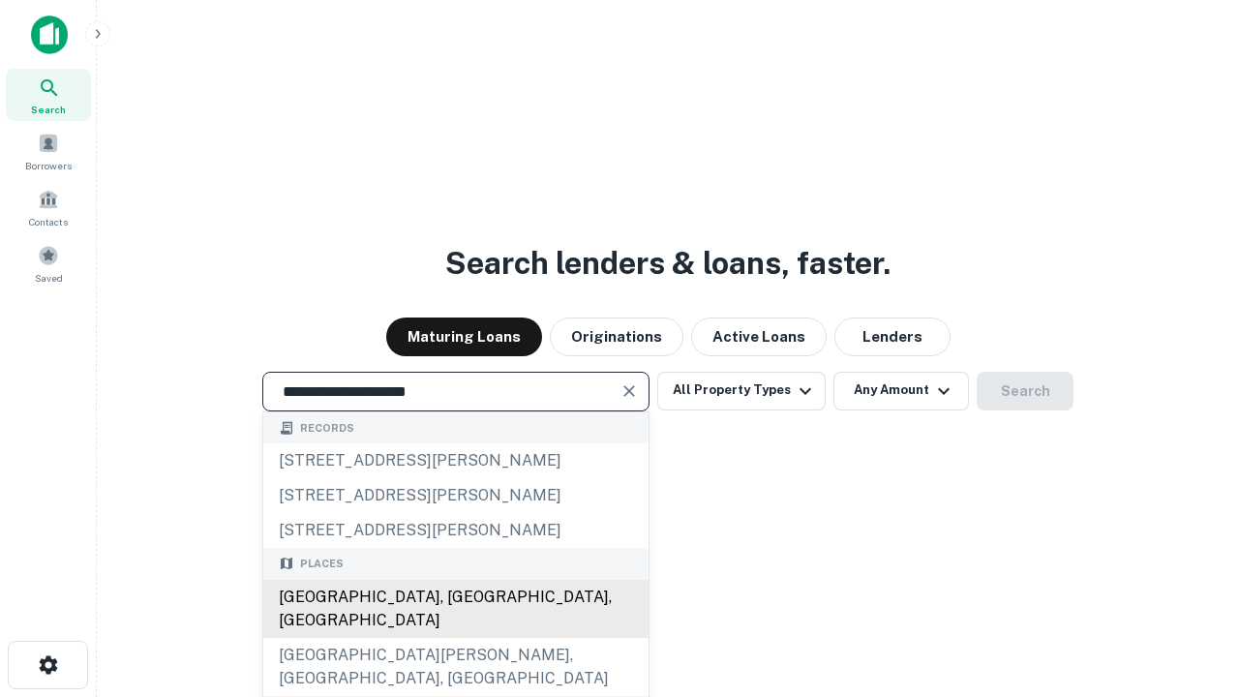
click at [455, 638] on div "[GEOGRAPHIC_DATA], [GEOGRAPHIC_DATA], [GEOGRAPHIC_DATA]" at bounding box center [455, 609] width 385 height 58
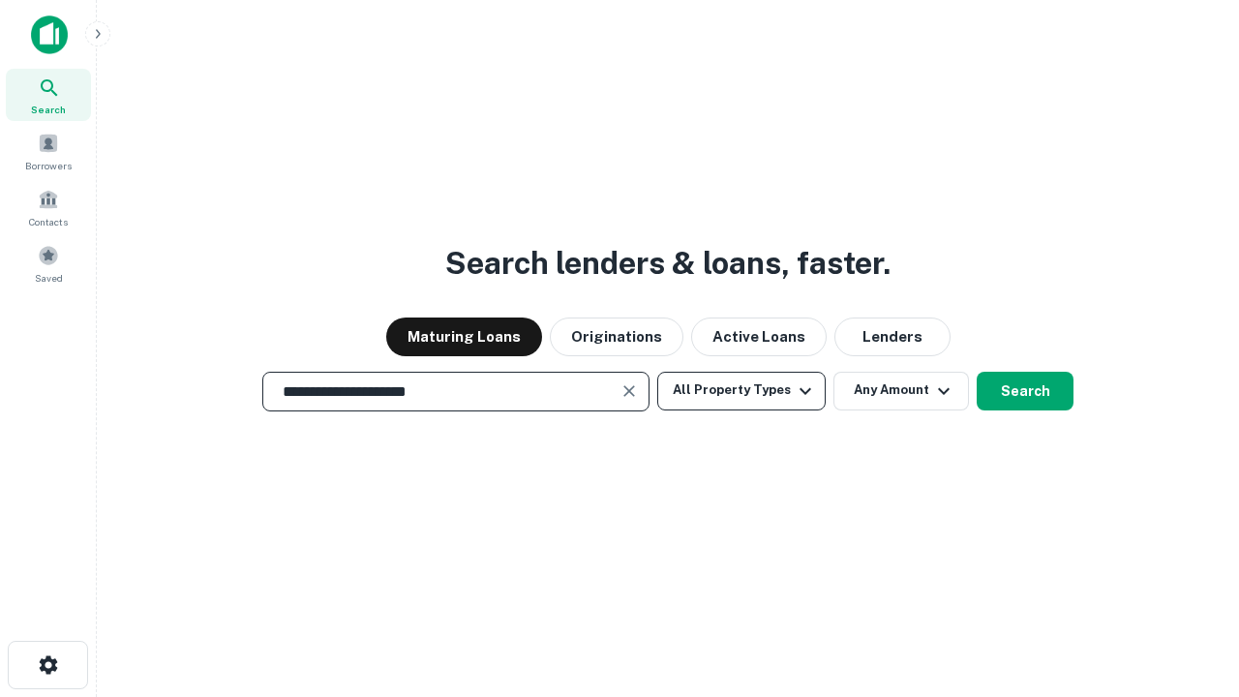
type input "**********"
click at [741, 390] on button "All Property Types" at bounding box center [741, 391] width 168 height 39
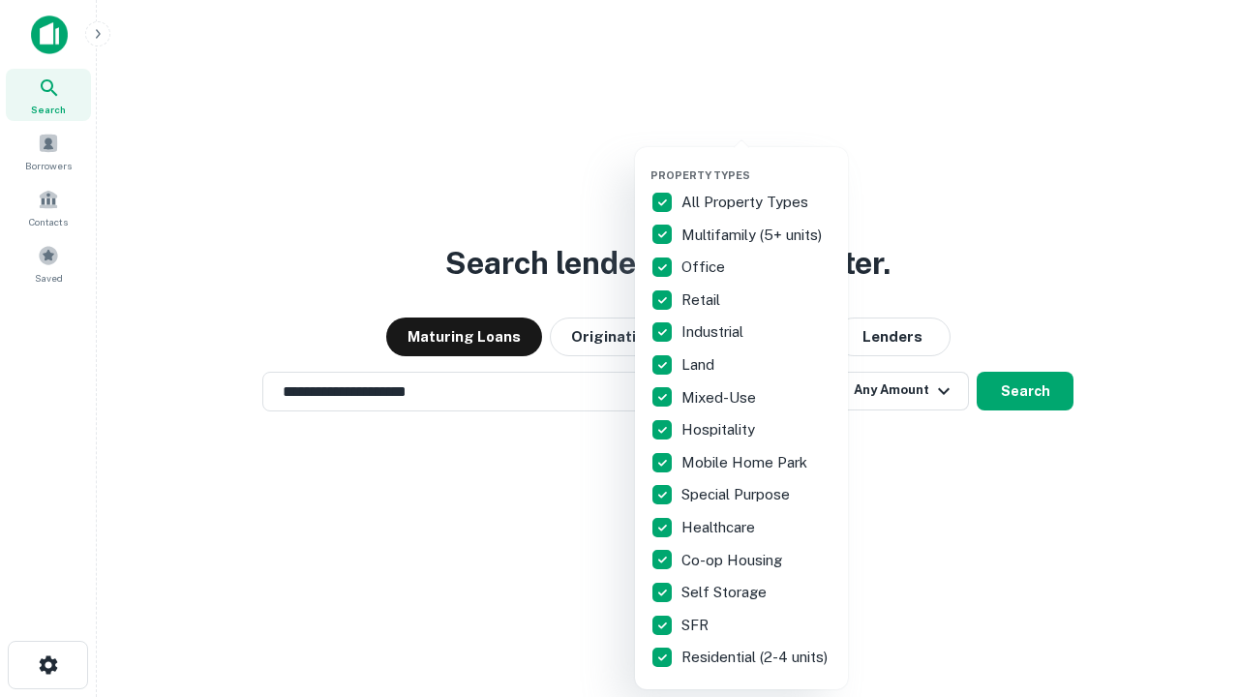
click at [757, 163] on button "button" at bounding box center [756, 163] width 213 height 1
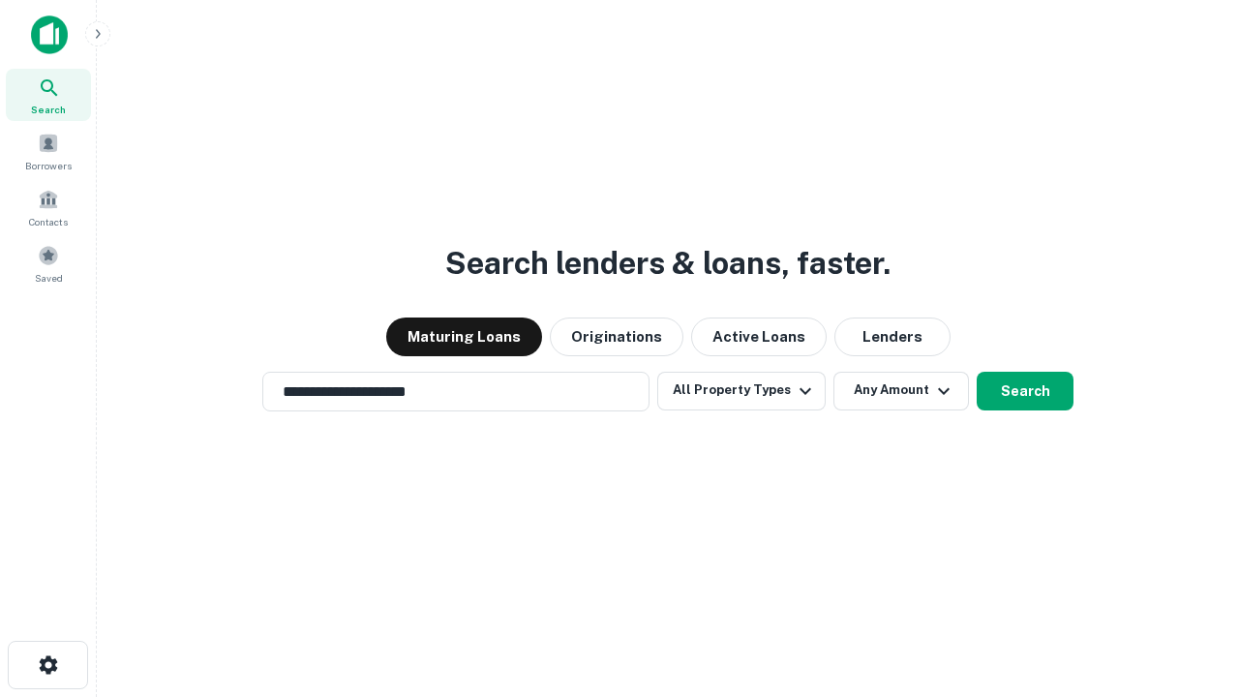
scroll to position [30, 0]
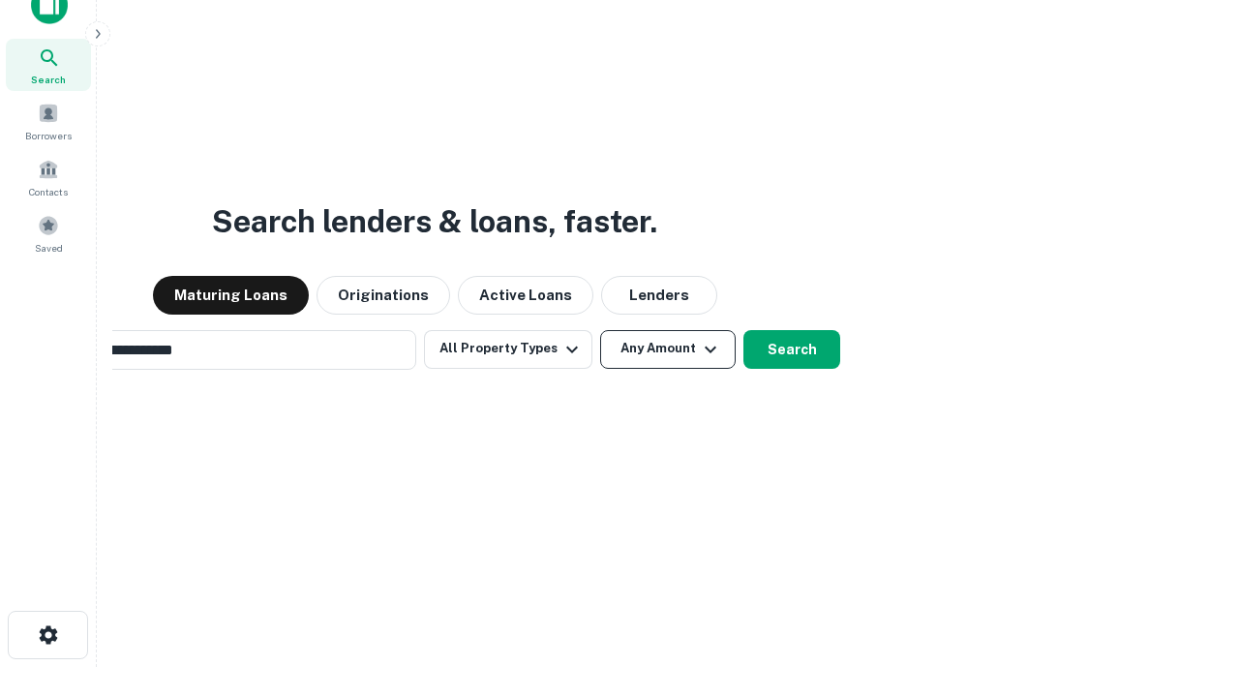
click at [600, 330] on button "Any Amount" at bounding box center [667, 349] width 135 height 39
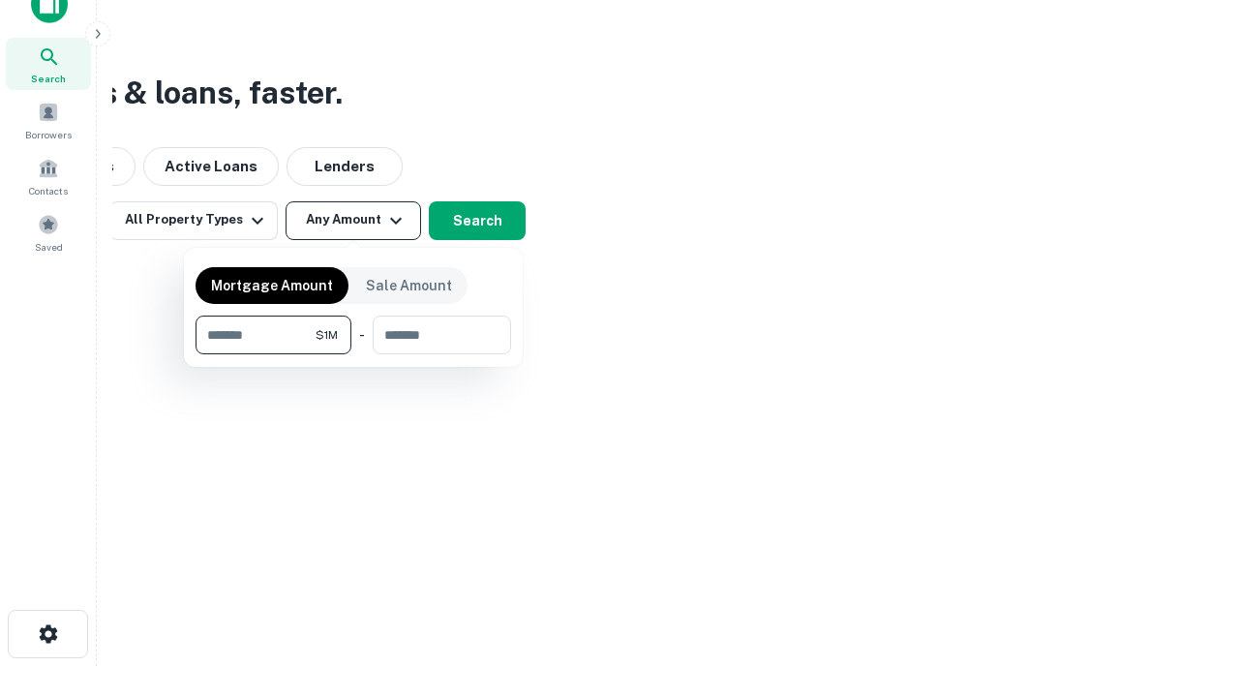
type input "*******"
click at [353, 354] on button "button" at bounding box center [352, 354] width 315 height 1
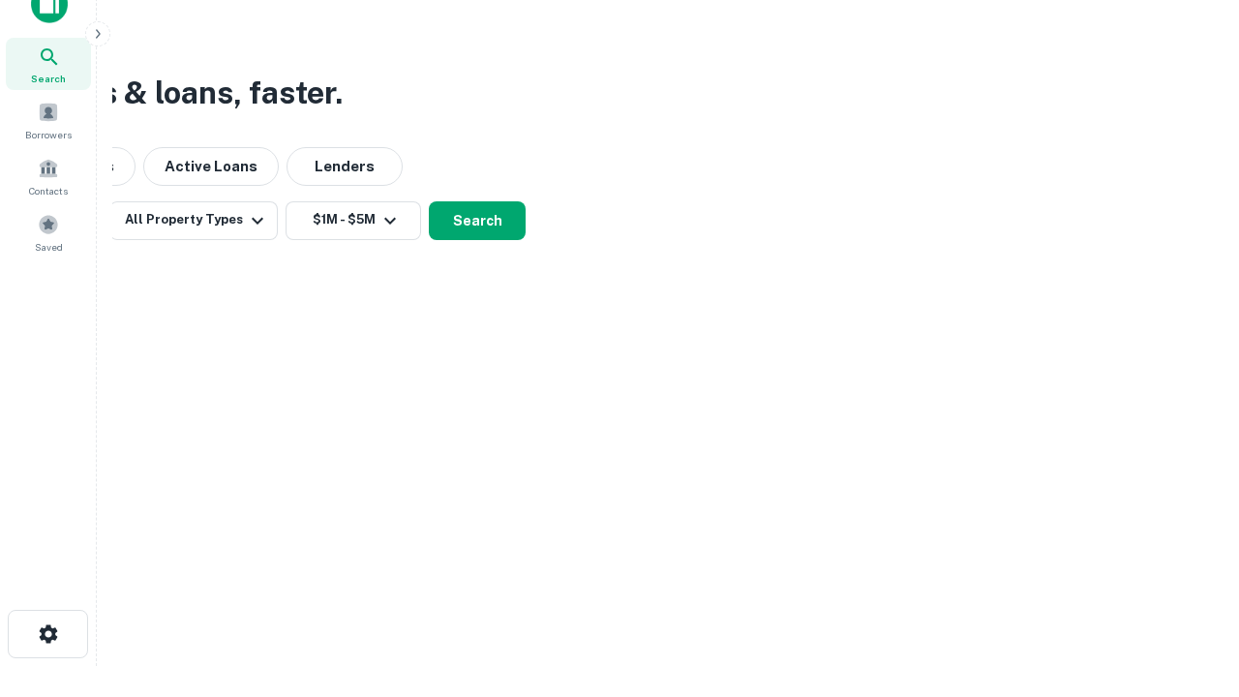
scroll to position [12, 357]
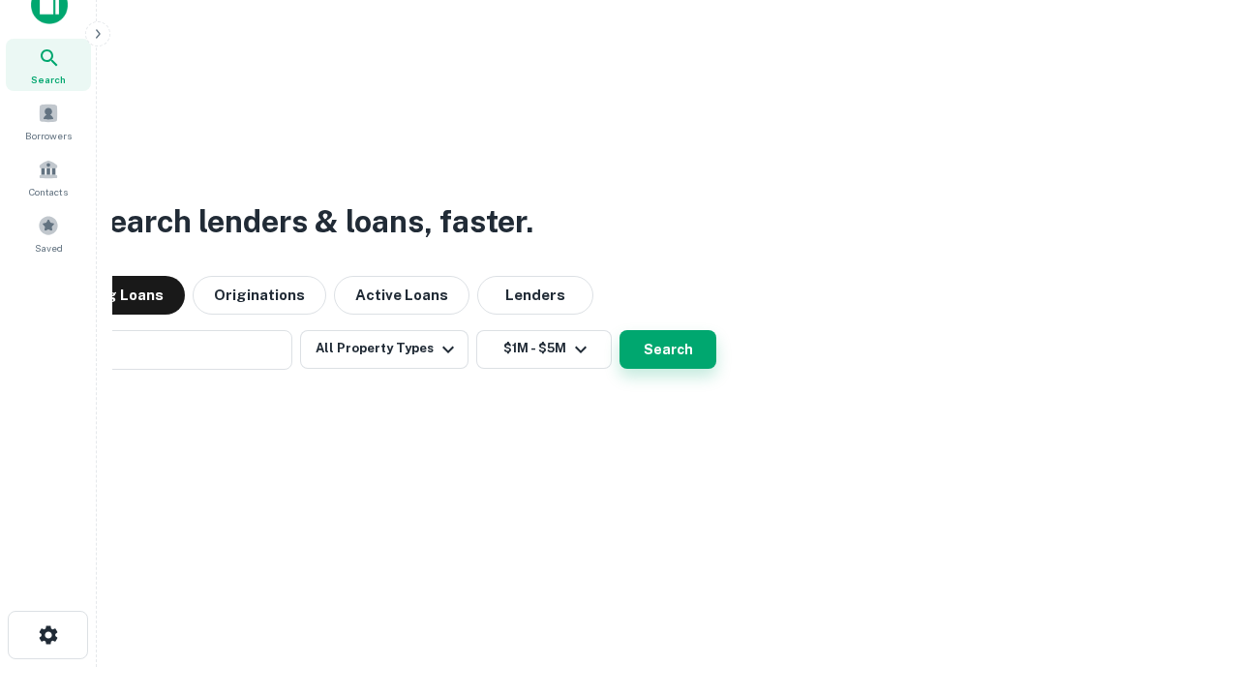
click at [619, 330] on button "Search" at bounding box center [667, 349] width 97 height 39
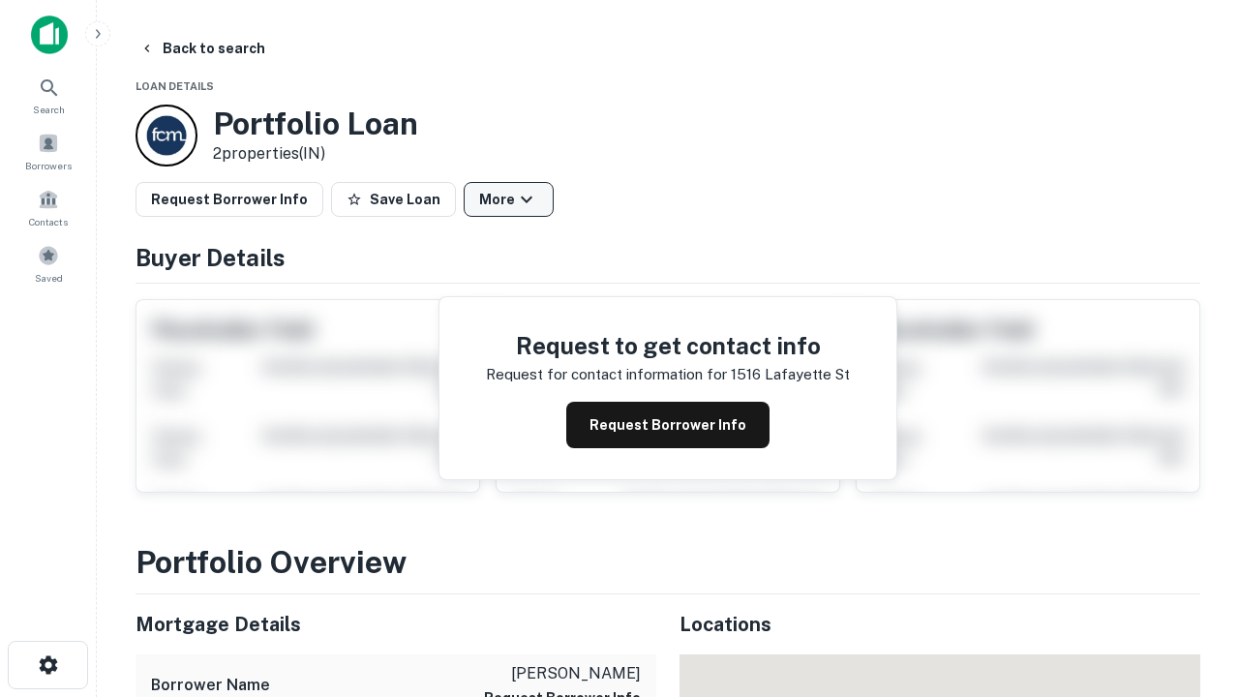
click at [508, 199] on button "More" at bounding box center [509, 199] width 90 height 35
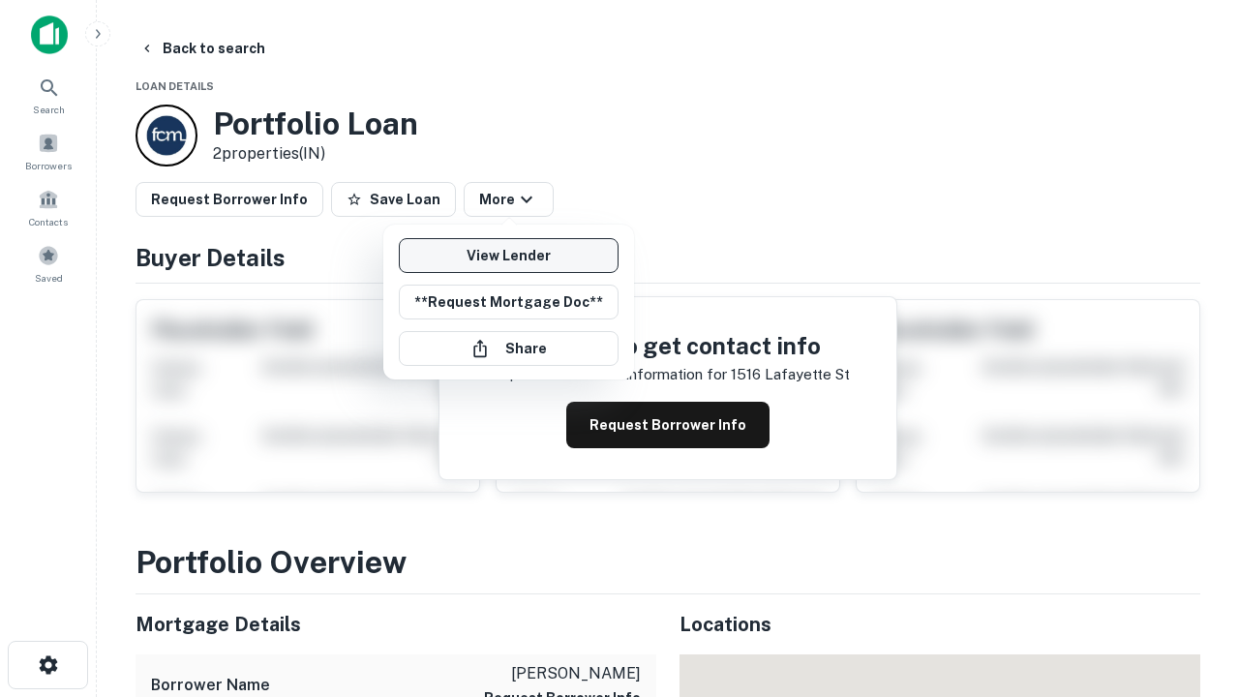
click at [508, 255] on link "View Lender" at bounding box center [509, 255] width 220 height 35
